Goal: Task Accomplishment & Management: Complete application form

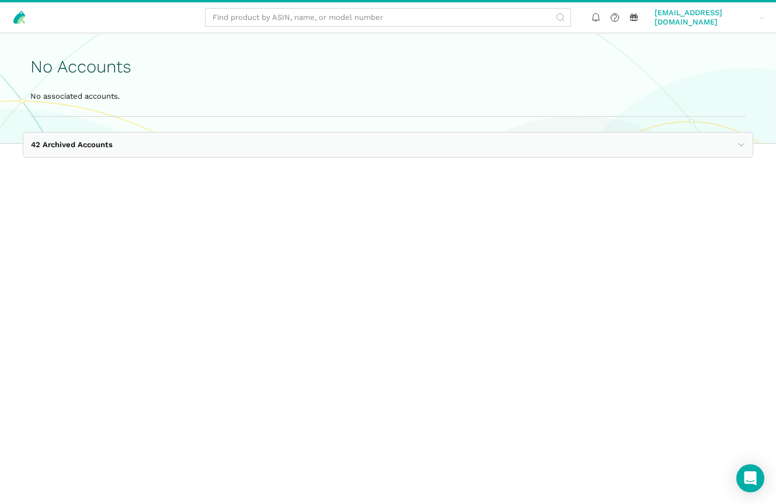
click at [696, 19] on span "[EMAIL_ADDRESS][DOMAIN_NAME]" at bounding box center [705, 17] width 100 height 19
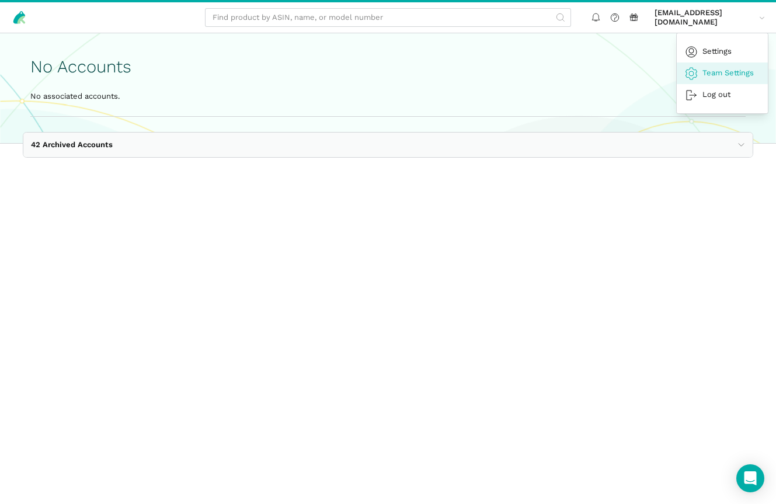
click at [707, 66] on link "Team Settings" at bounding box center [722, 73] width 91 height 22
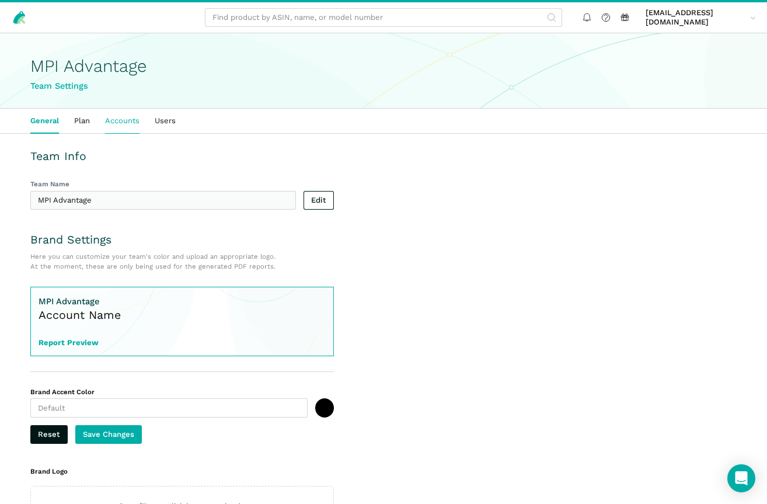
click at [118, 122] on link "Accounts" at bounding box center [123, 121] width 50 height 25
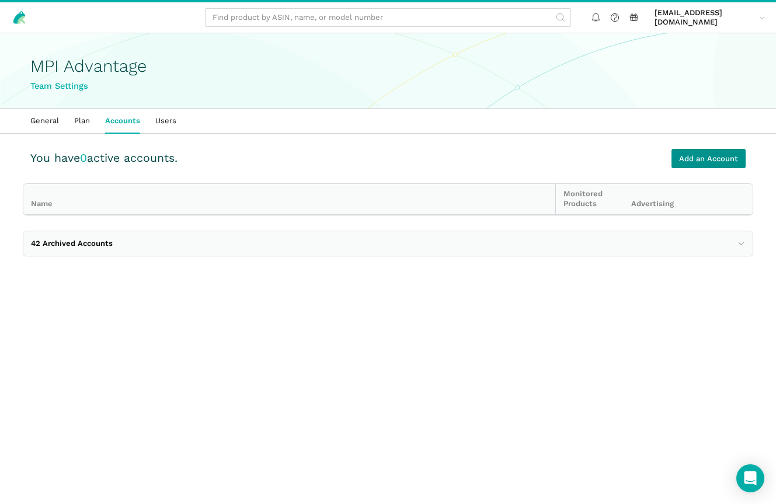
click at [715, 155] on link "Add an Account" at bounding box center [709, 158] width 74 height 19
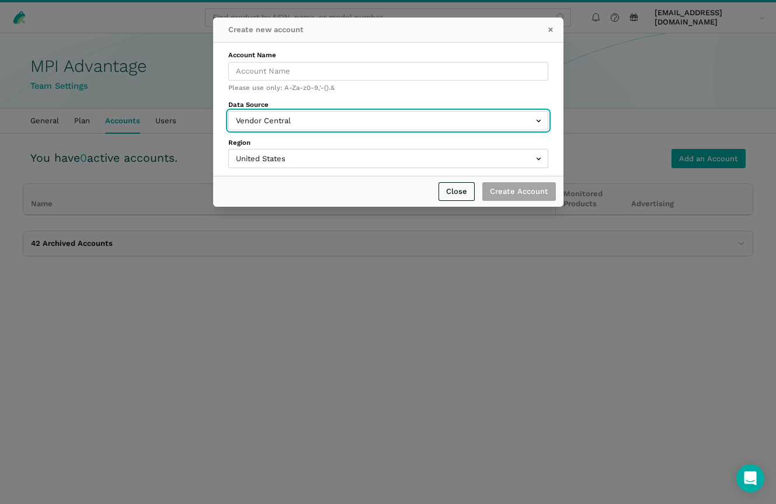
click at [287, 121] on input "text" at bounding box center [388, 120] width 320 height 19
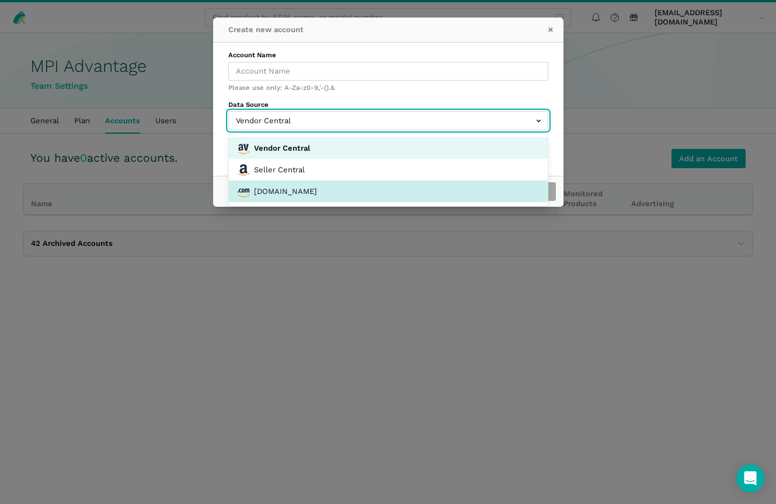
select select "amazon_crawler"
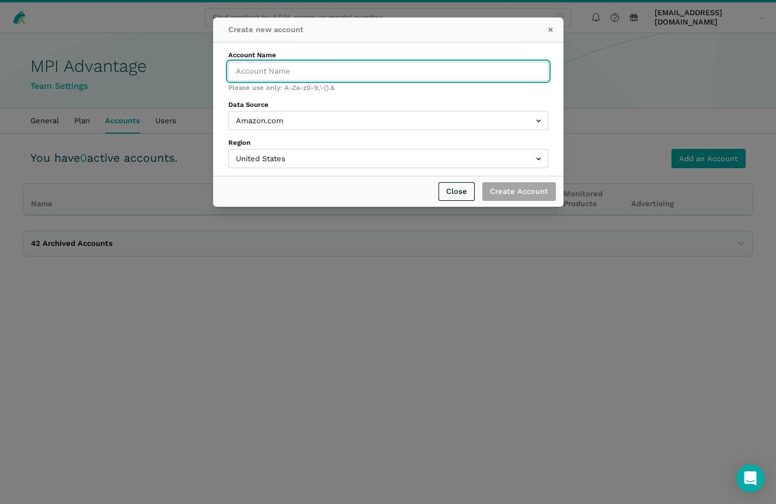
click at [276, 70] on input "Account Name" at bounding box center [388, 71] width 320 height 19
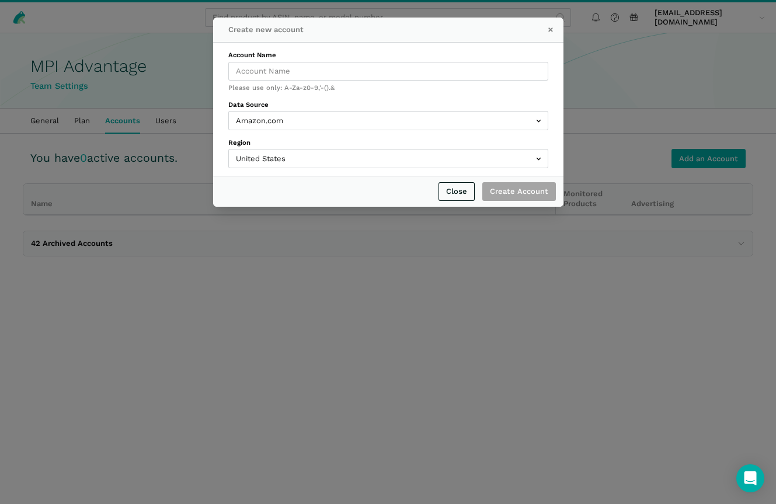
click at [144, 247] on div "Create new account × Account Name Please use only: A-Za-z0-9,'-().& Data Source…" at bounding box center [388, 252] width 776 height 504
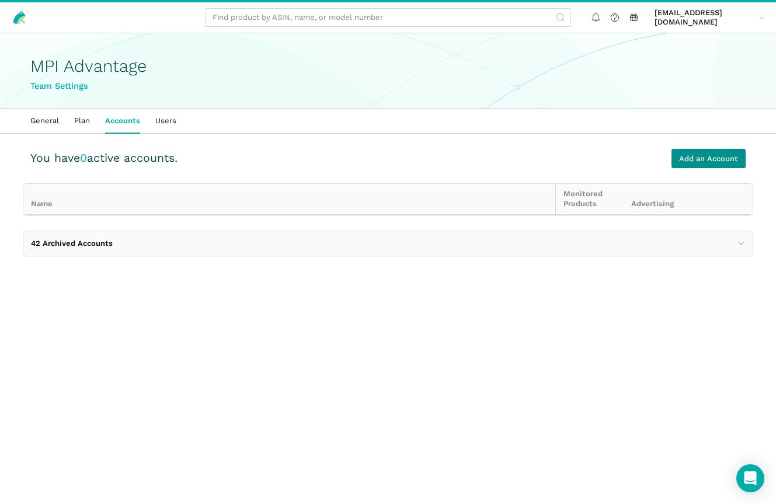
click at [705, 164] on link "Add an Account" at bounding box center [709, 158] width 74 height 19
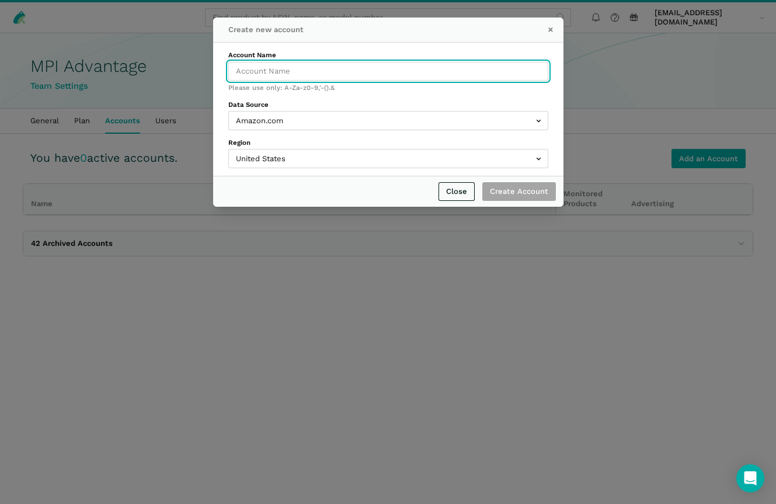
click at [359, 70] on input "Account Name" at bounding box center [388, 71] width 320 height 19
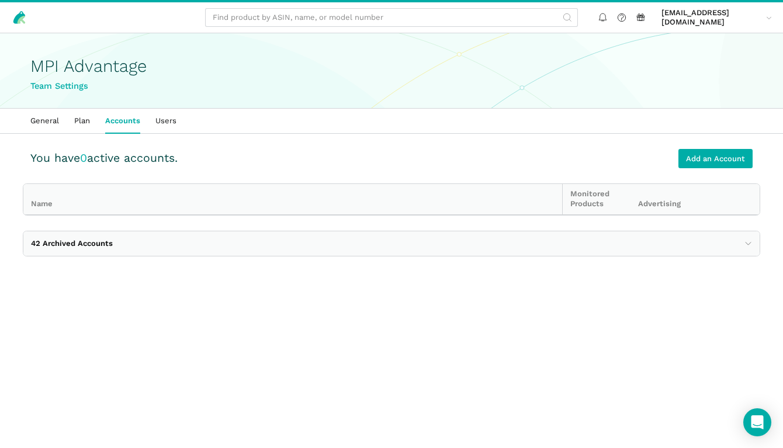
click at [91, 240] on span "42 Archived Accounts" at bounding box center [72, 243] width 82 height 9
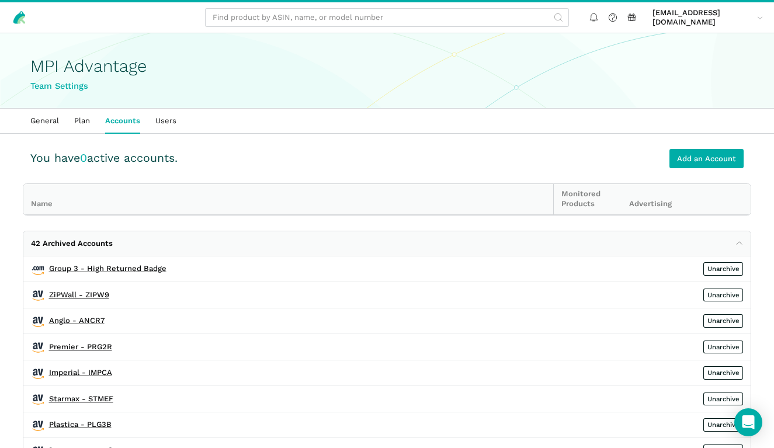
click at [482, 158] on div "You have 0 active accounts. Add an Account" at bounding box center [386, 158] width 713 height 19
click at [700, 155] on link "Add an Account" at bounding box center [706, 158] width 74 height 19
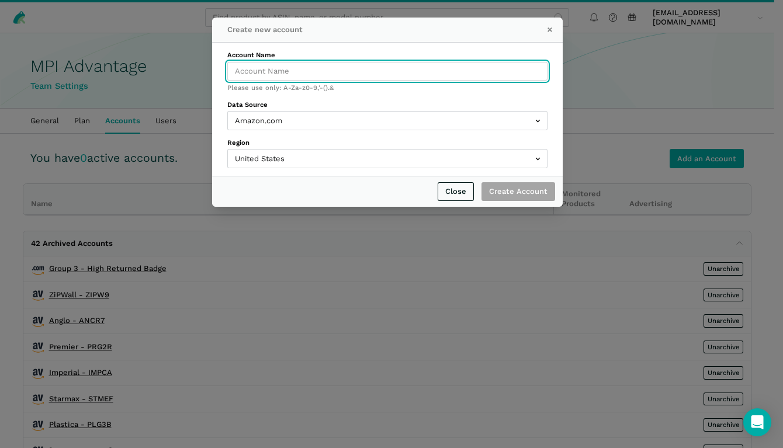
click at [315, 69] on input "Account Name" at bounding box center [387, 71] width 320 height 19
type input "Group 4"
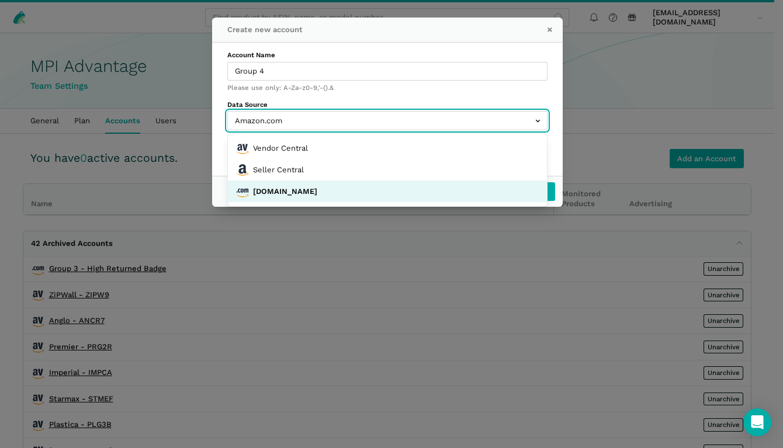
click at [308, 115] on input "text" at bounding box center [387, 120] width 320 height 19
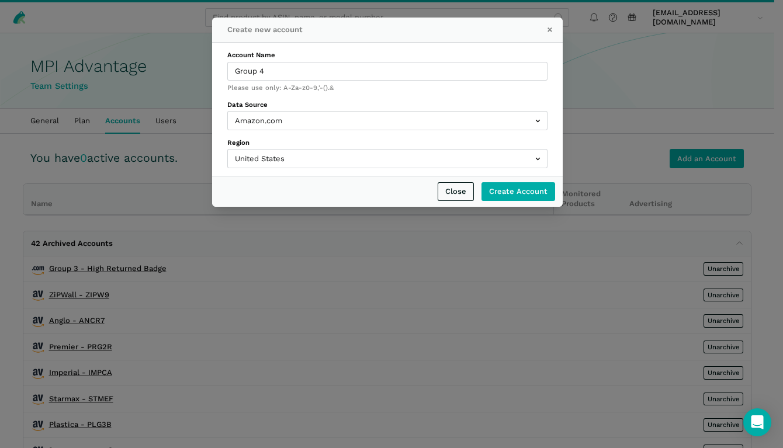
click at [284, 185] on div "Close Create Account" at bounding box center [387, 191] width 335 height 19
click at [519, 195] on input "Create Account" at bounding box center [518, 191] width 74 height 19
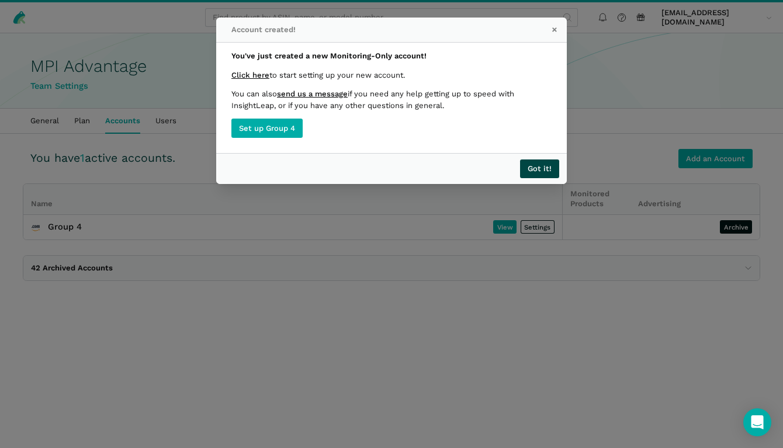
click at [550, 166] on button "Got it!" at bounding box center [539, 168] width 39 height 19
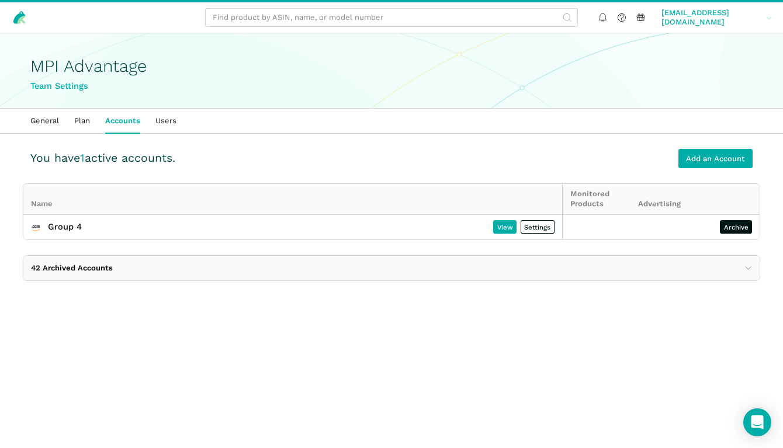
click at [713, 17] on span "kimf@mpiadvantage.com" at bounding box center [711, 17] width 100 height 19
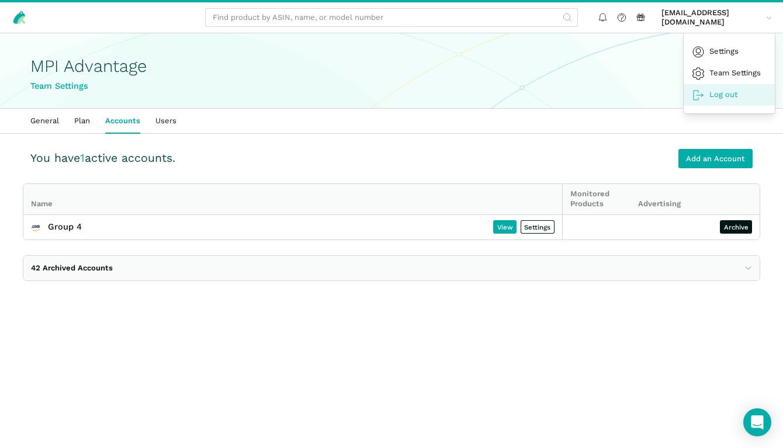
click at [721, 86] on link "Log out" at bounding box center [728, 95] width 91 height 22
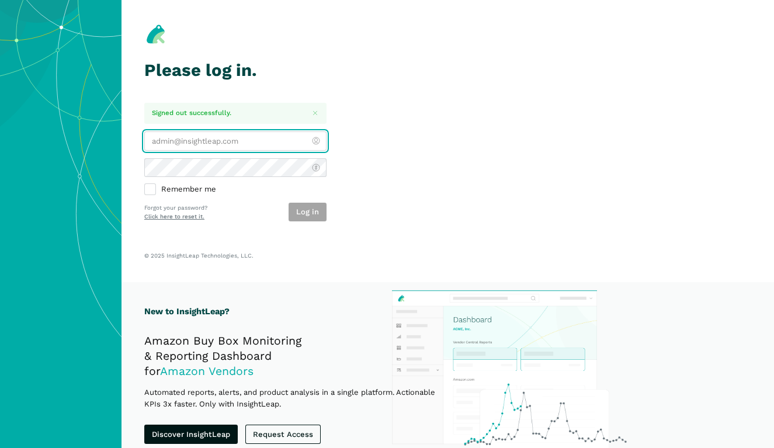
type input "[PERSON_NAME][EMAIL_ADDRESS][DOMAIN_NAME]"
